Goal: Complete application form: Complete application form

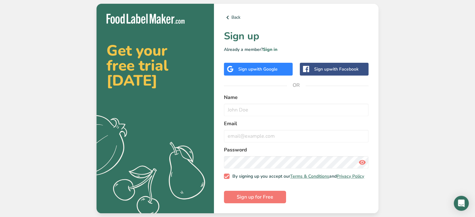
click at [272, 66] on span "with Google" at bounding box center [265, 69] width 24 height 6
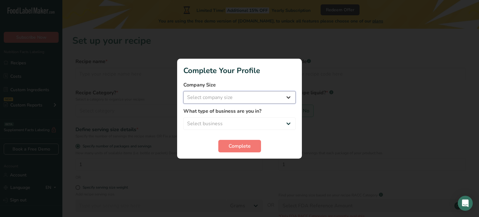
click at [290, 99] on select "Select company size Fewer than 10 Employees 10 to 50 Employees 51 to 500 Employ…" at bounding box center [239, 97] width 112 height 12
select select "1"
click at [183, 91] on select "Select company size Fewer than 10 Employees 10 to 50 Employees 51 to 500 Employ…" at bounding box center [239, 97] width 112 height 12
click at [289, 122] on select "Select business Packaged Food Manufacturer Restaurant & Cafe Bakery Meal Plans …" at bounding box center [239, 123] width 112 height 12
select select "3"
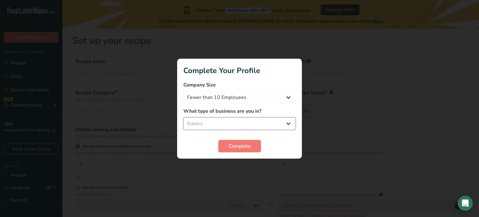
click at [183, 117] on select "Select business Packaged Food Manufacturer Restaurant & Cafe Bakery Meal Plans …" at bounding box center [239, 123] width 112 height 12
click at [249, 144] on span "Complete" at bounding box center [240, 145] width 22 height 7
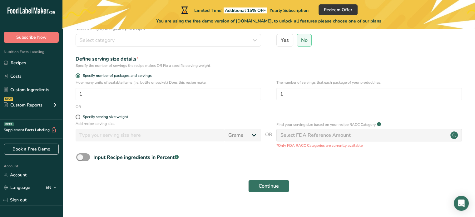
scroll to position [80, 0]
